Goal: Check status: Check status

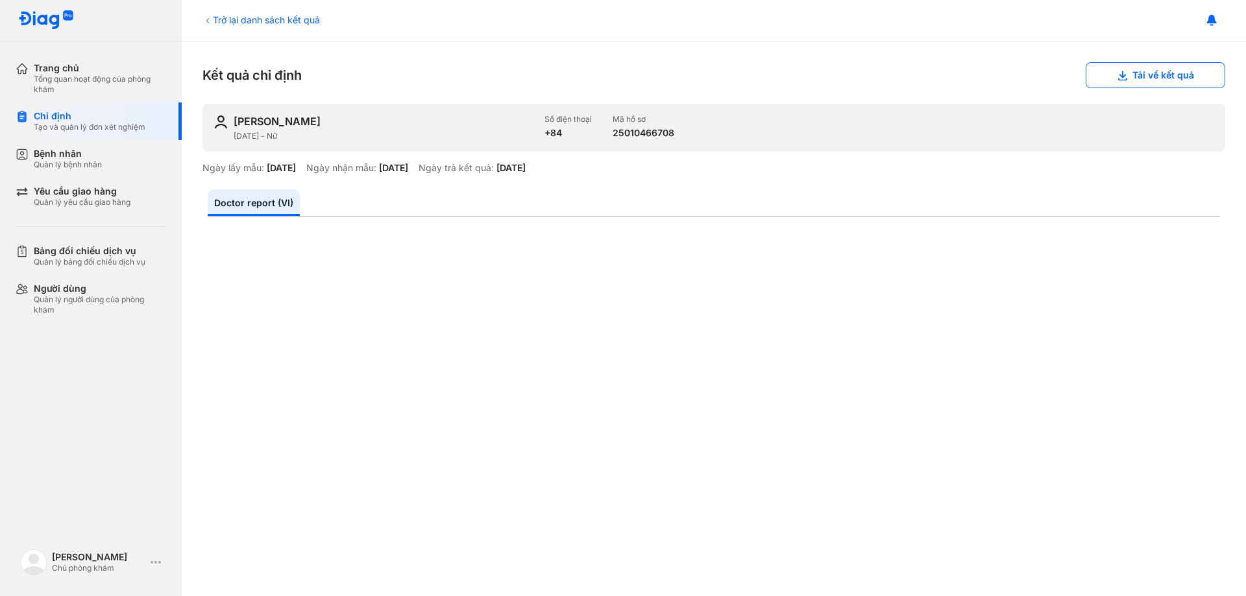
click at [243, 15] on div "Trở lại danh sách kết quả" at bounding box center [260, 20] width 117 height 14
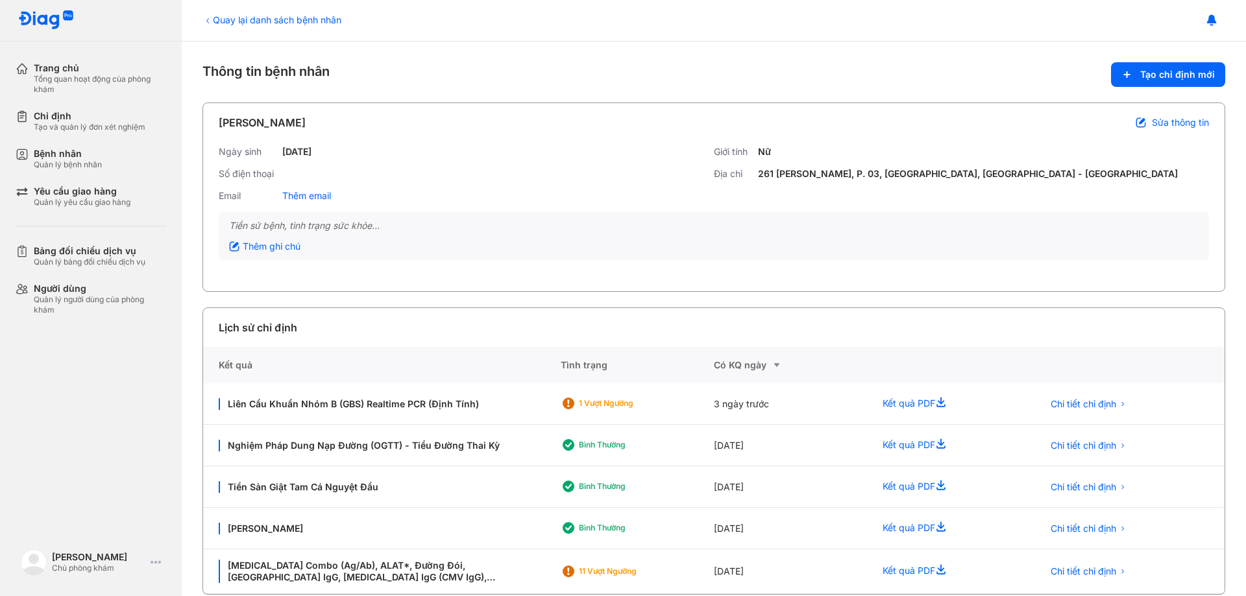
click at [224, 17] on div "Quay lại danh sách bệnh nhân" at bounding box center [271, 20] width 139 height 14
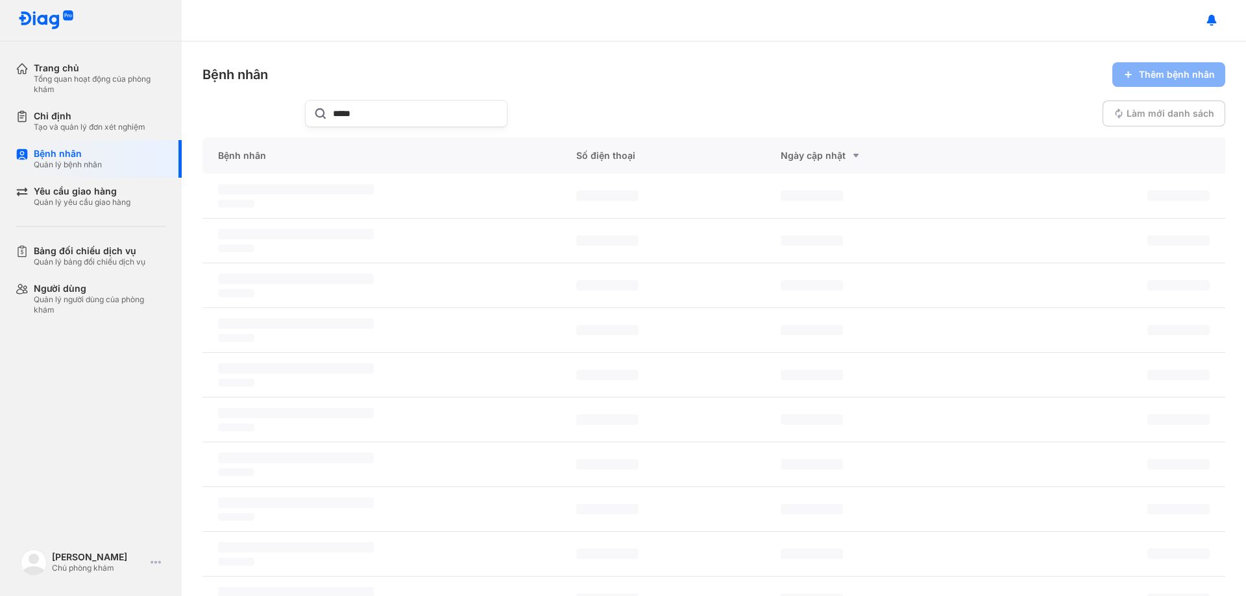
click at [64, 117] on div "Chỉ định" at bounding box center [90, 116] width 112 height 12
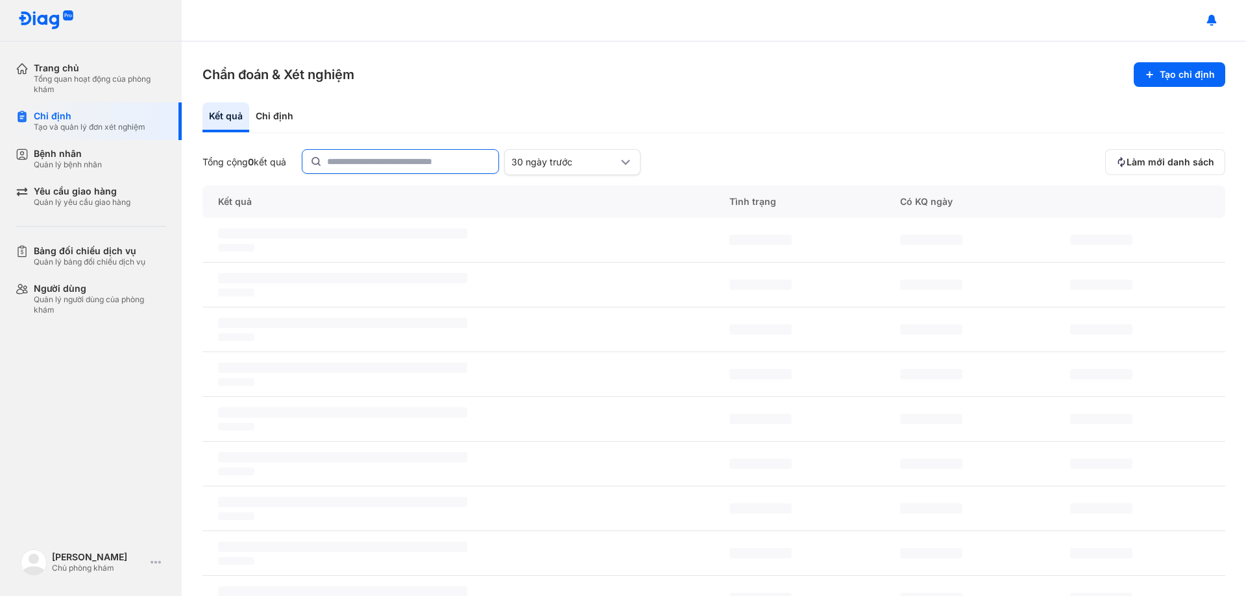
click at [362, 156] on input "text" at bounding box center [408, 161] width 163 height 23
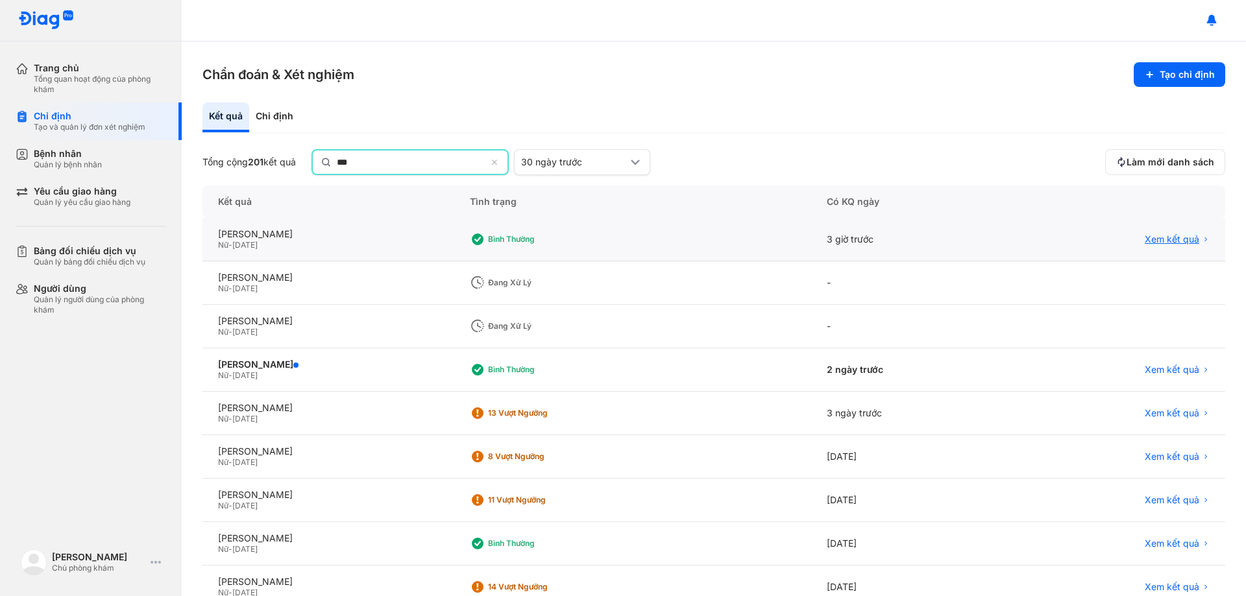
type input "***"
click at [1144, 238] on span "Xem kết quả" at bounding box center [1171, 240] width 54 height 12
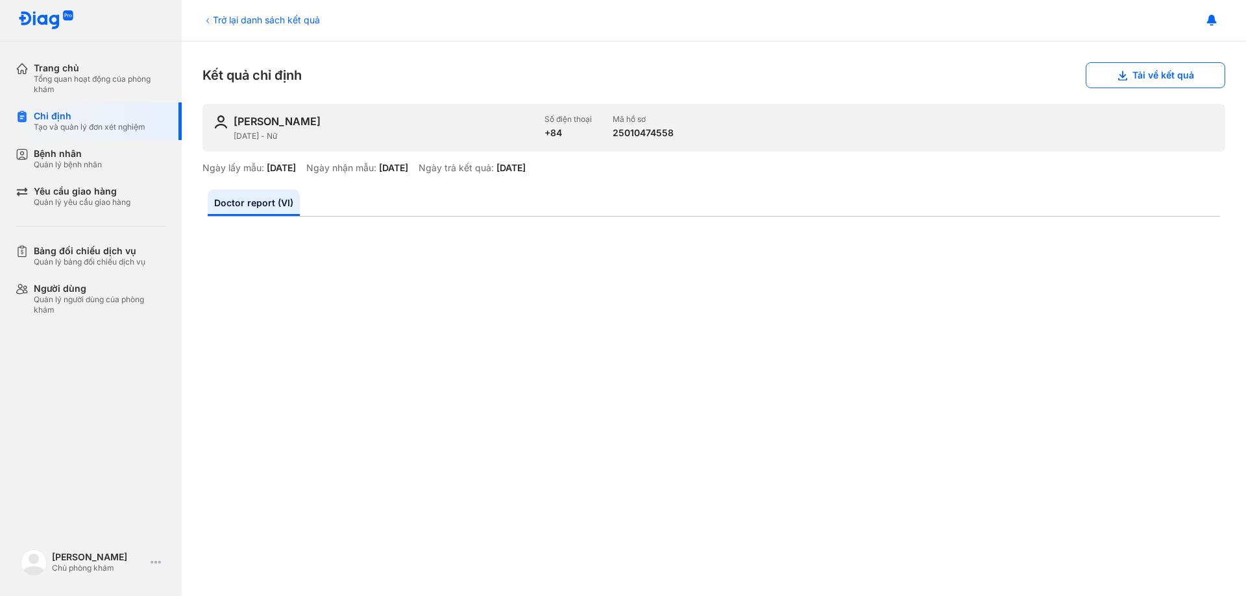
click at [241, 18] on div "Trở lại danh sách kết quả" at bounding box center [260, 20] width 117 height 14
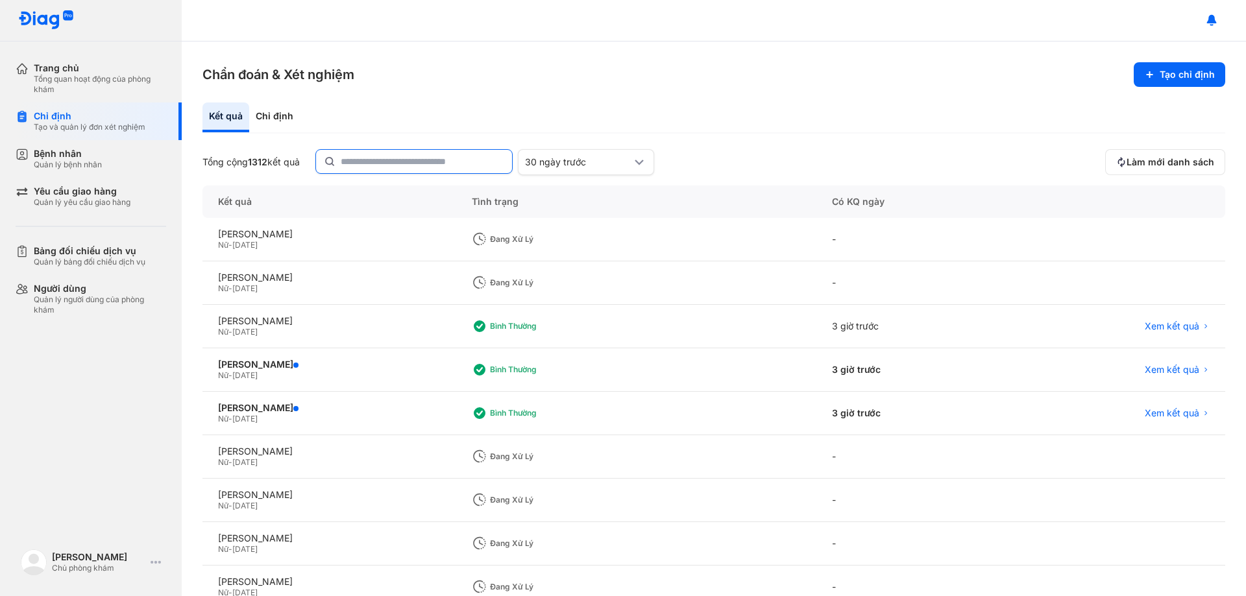
click at [372, 161] on input "text" at bounding box center [422, 161] width 163 height 23
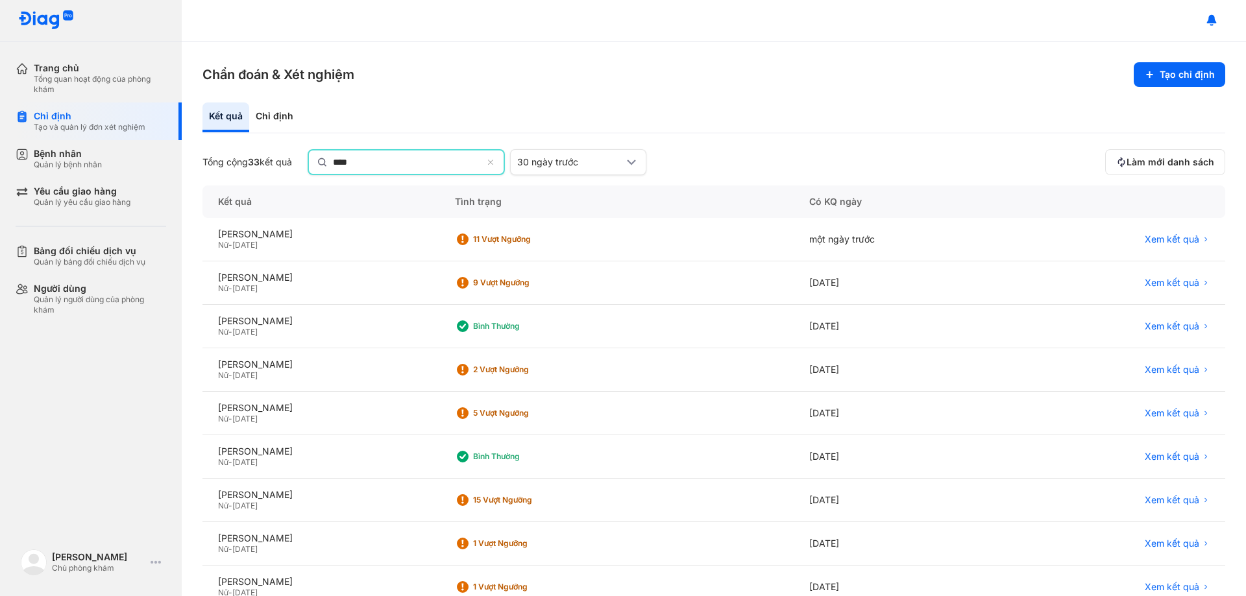
type input "****"
click at [1159, 241] on span "Xem kết quả" at bounding box center [1171, 240] width 54 height 12
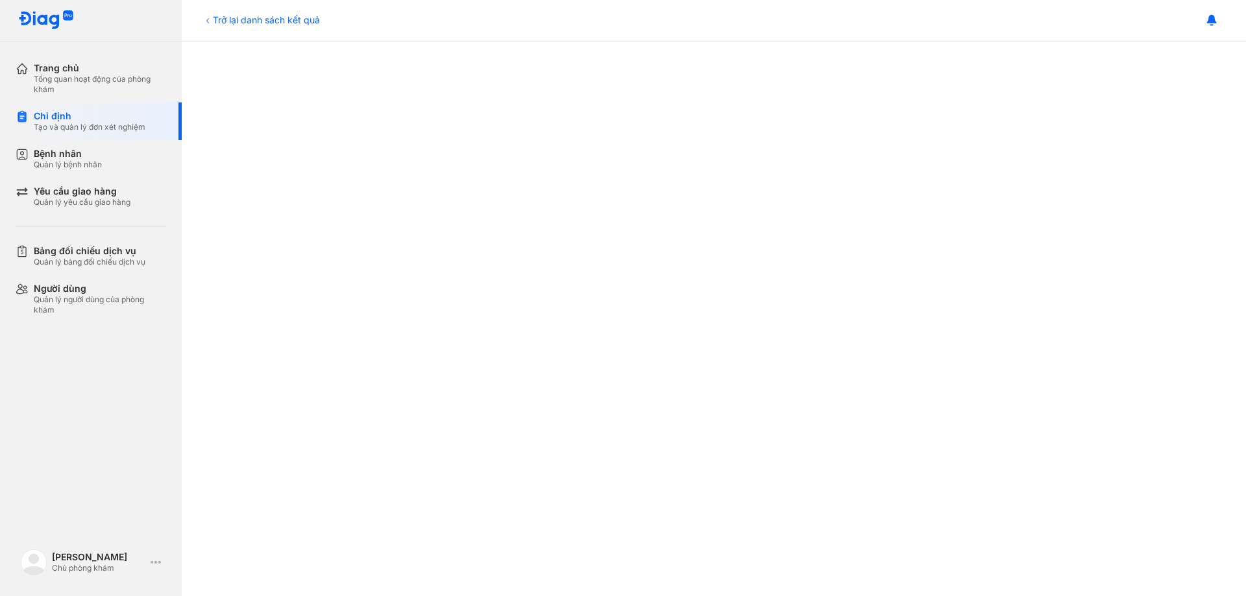
scroll to position [454, 0]
click at [258, 19] on div "Trở lại danh sách kết quả" at bounding box center [260, 20] width 117 height 14
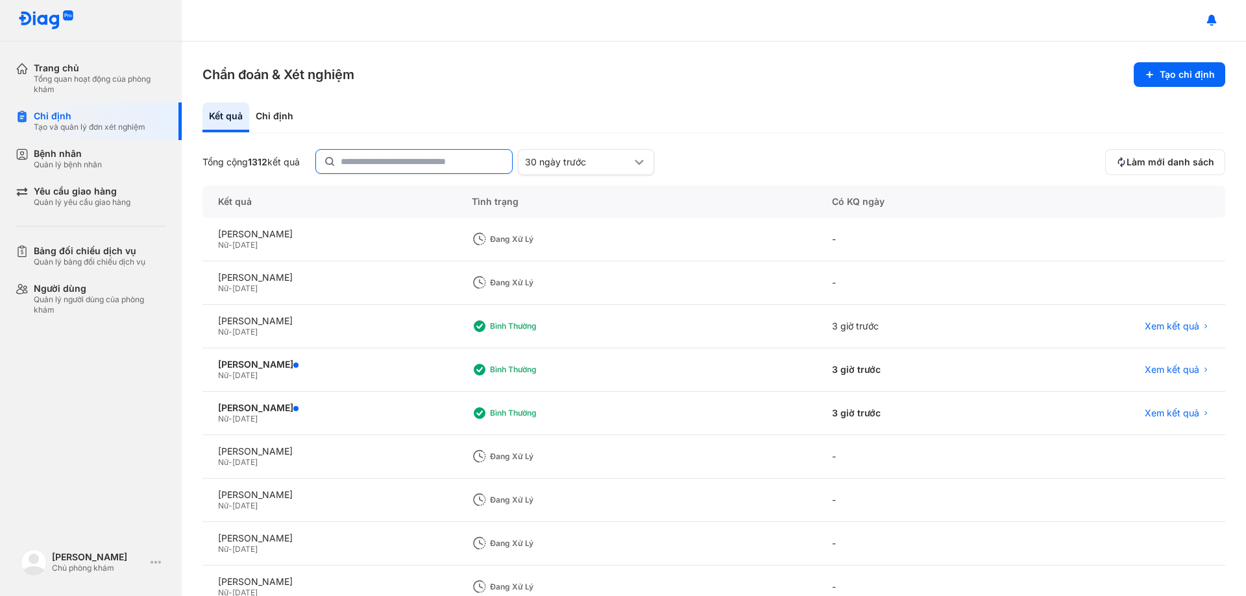
click at [399, 161] on input "text" at bounding box center [422, 161] width 163 height 23
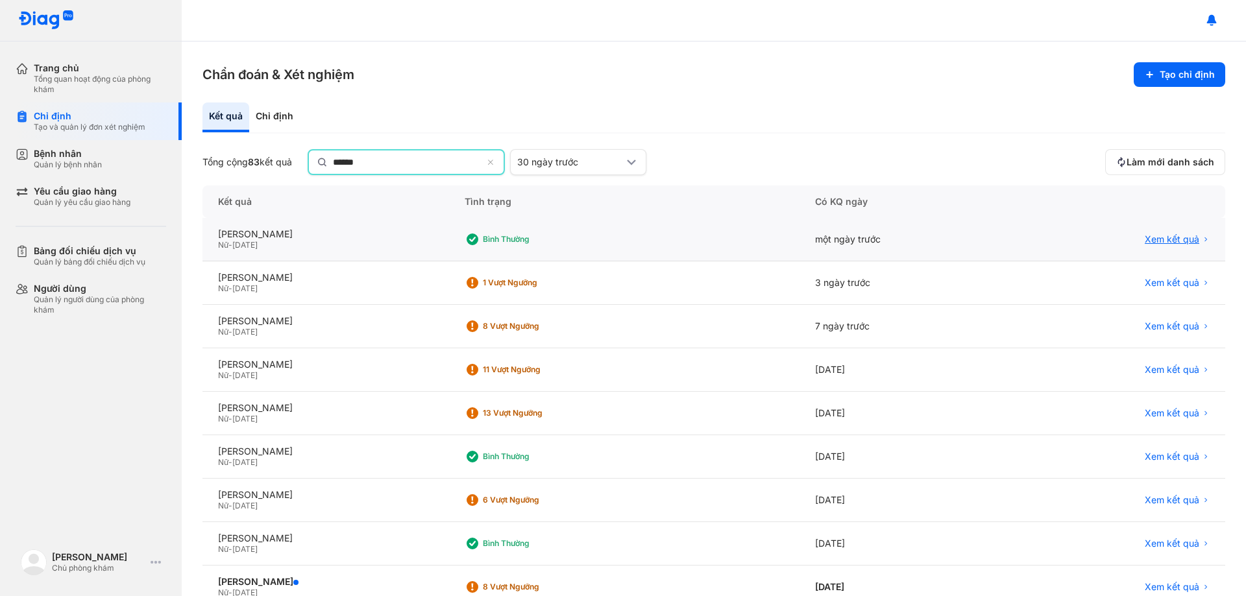
type input "******"
click at [1155, 242] on span "Xem kết quả" at bounding box center [1171, 241] width 54 height 12
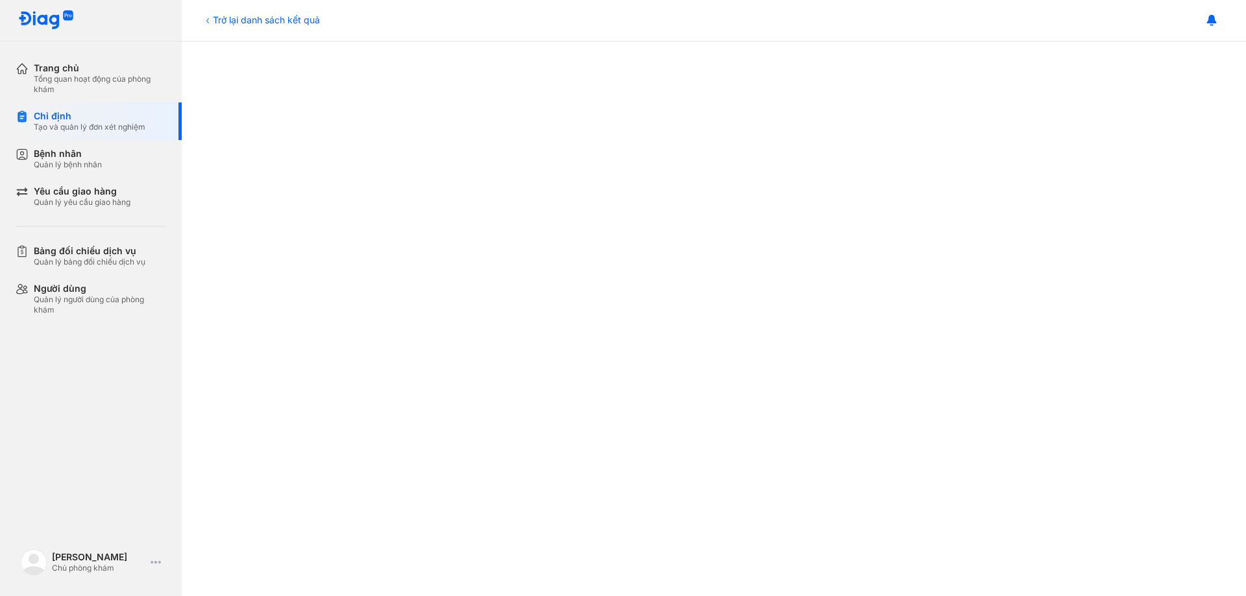
scroll to position [519, 0]
